Goal: Task Accomplishment & Management: Use online tool/utility

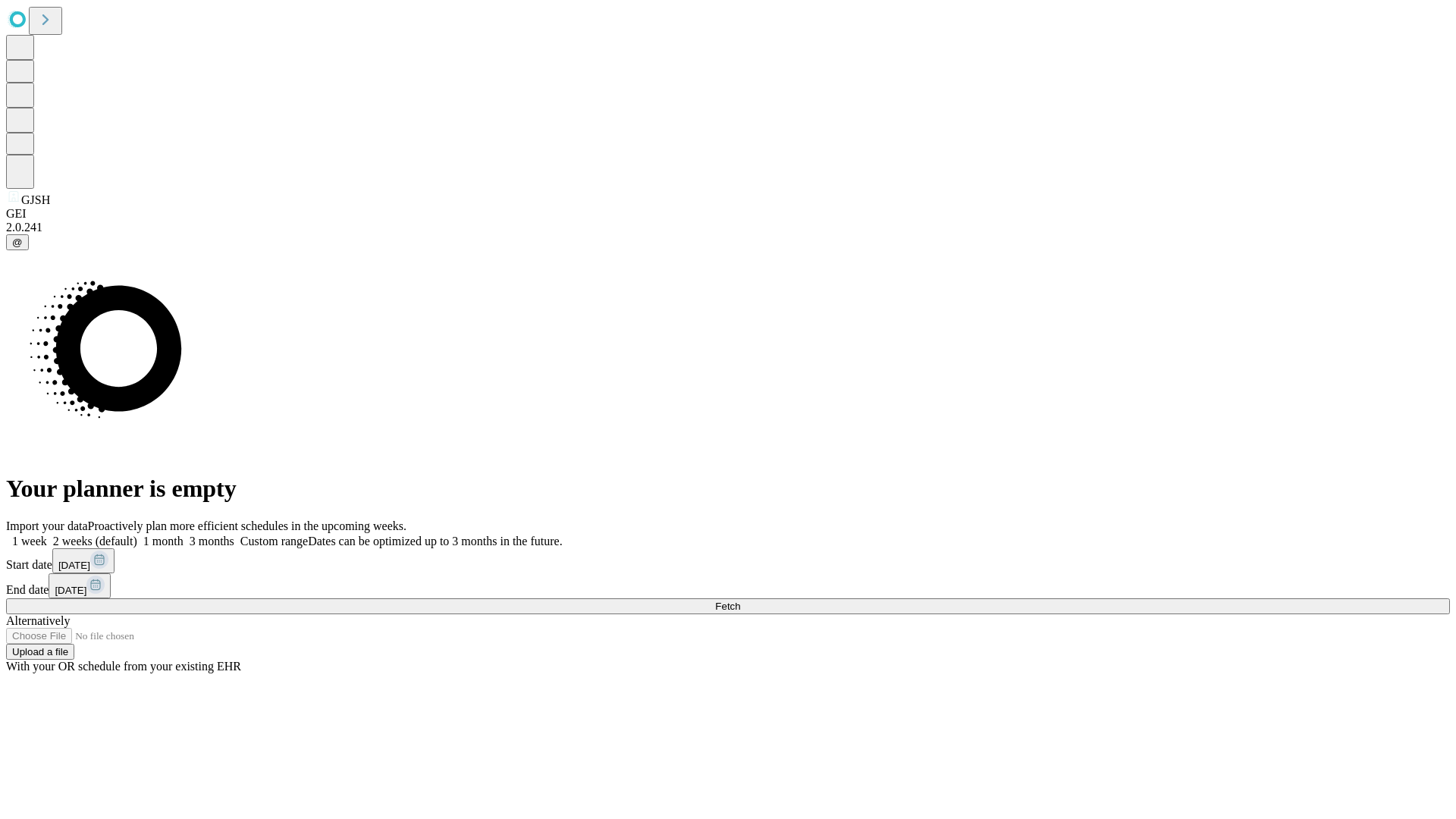
click at [740, 601] on span "Fetch" at bounding box center [728, 606] width 25 height 12
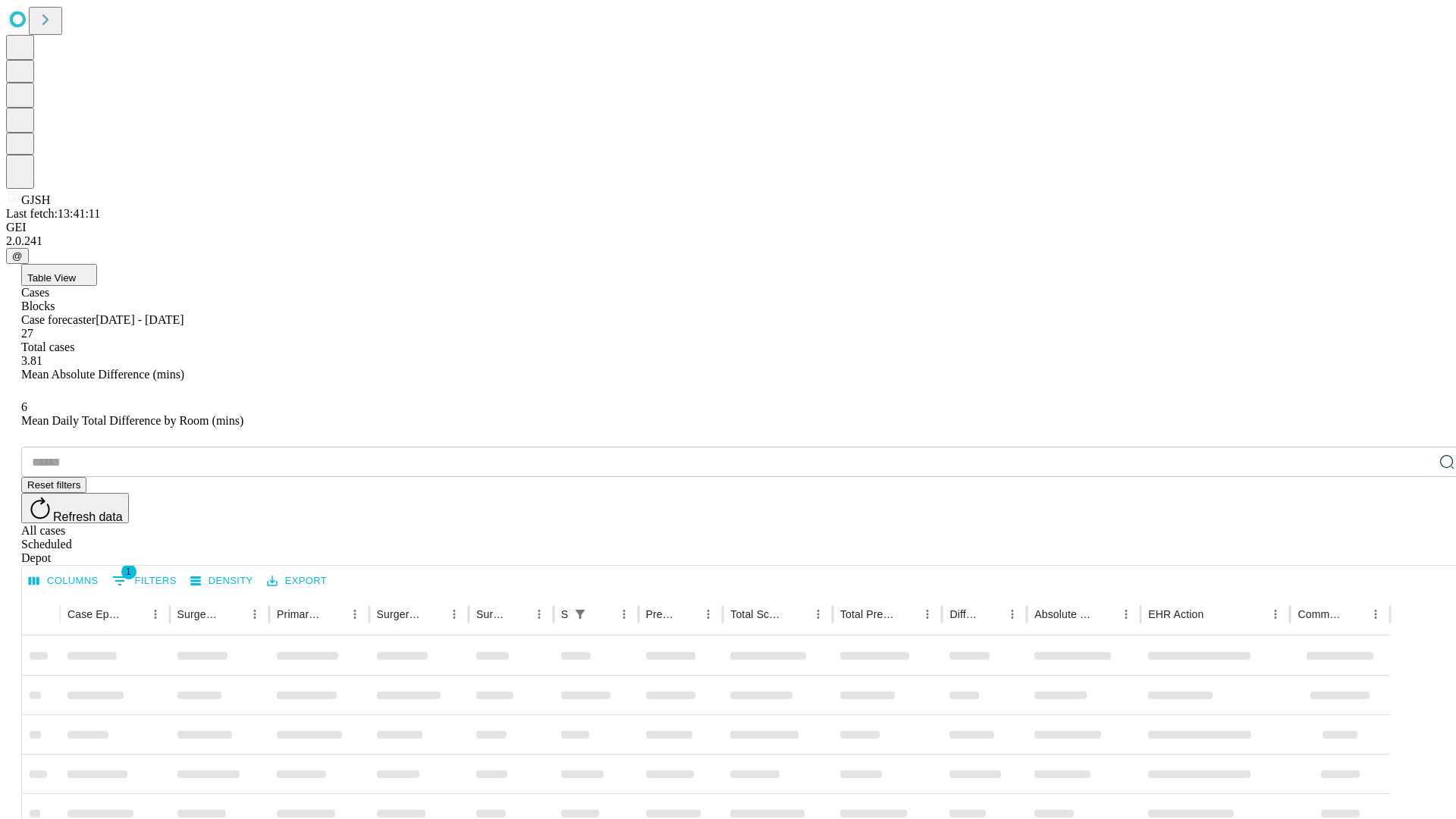
click at [1416, 552] on div "Depot" at bounding box center [743, 558] width 1444 height 14
